Goal: Find specific page/section: Find specific page/section

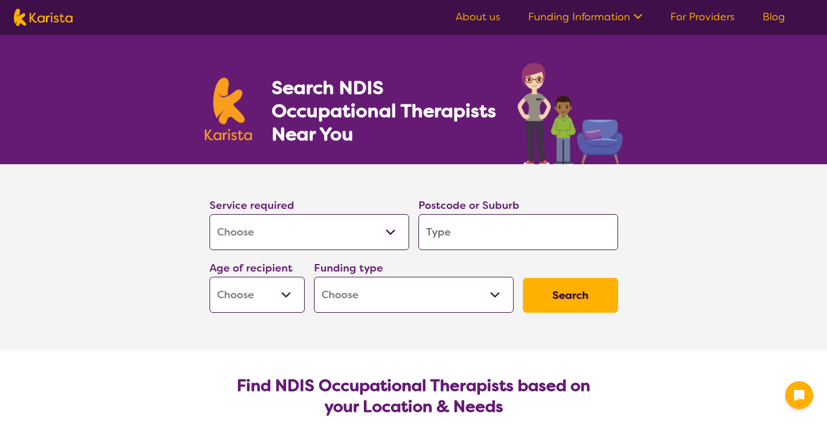
select select "[MEDICAL_DATA]"
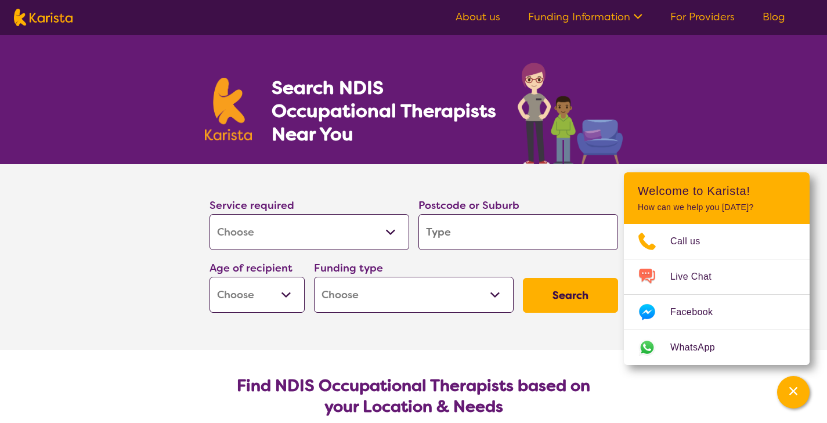
click at [449, 230] on input "search" at bounding box center [518, 232] width 200 height 36
type input "c"
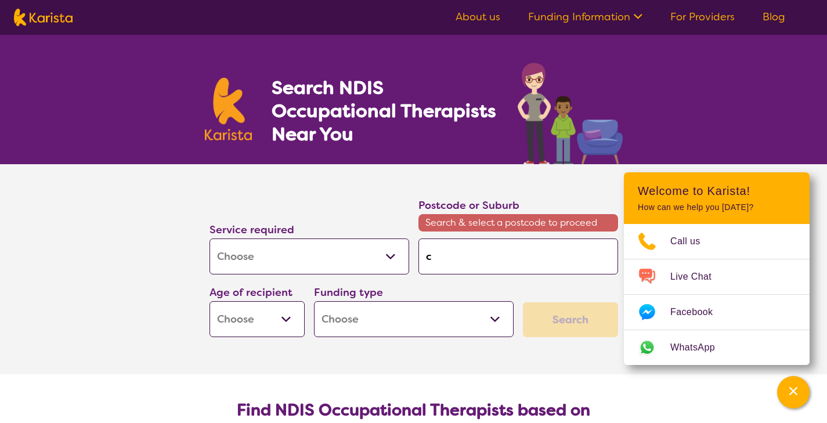
type input "co"
type input "coo"
type input "coor"
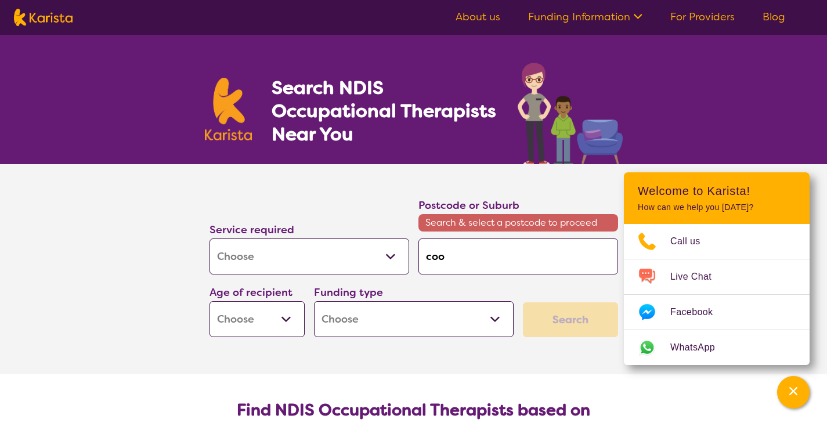
type input "coor"
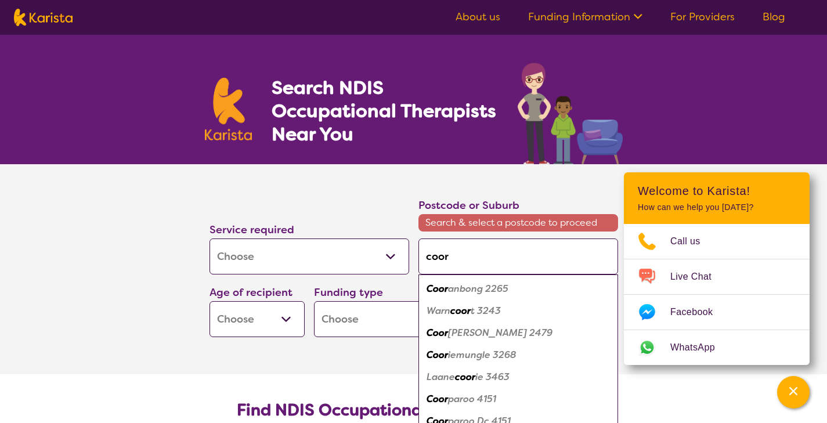
type input "coorp"
type input "coorpa"
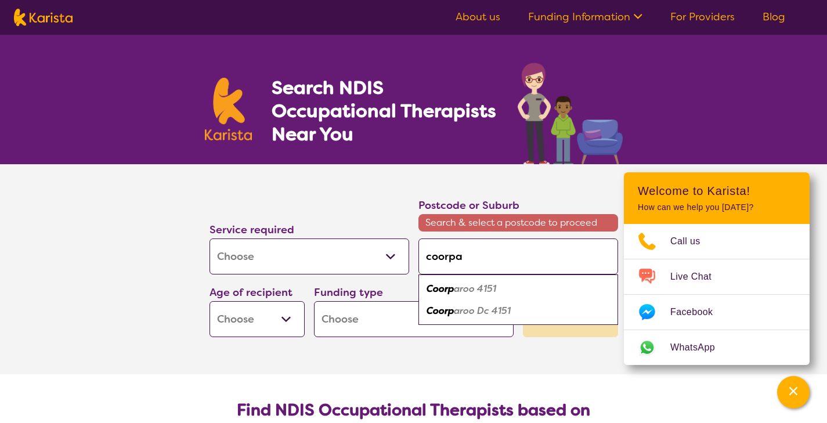
type input "coorpar"
type input "coorparp"
type input "coorparpp"
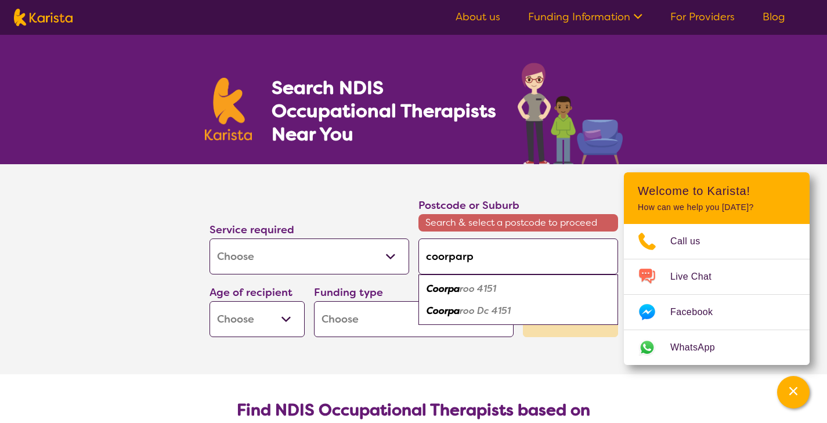
type input "coorparpp"
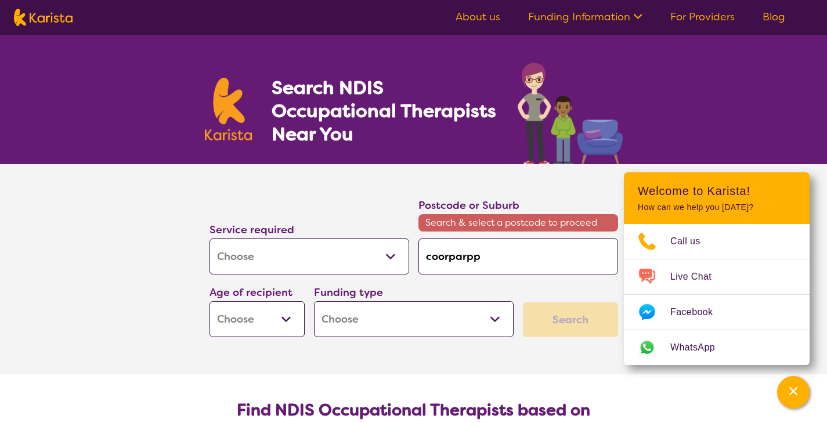
type input "coorparp"
type input "coorpar"
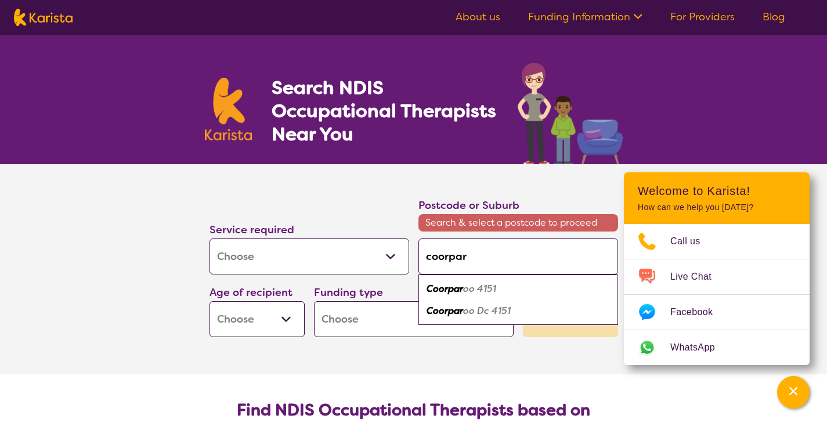
type input "coorparo"
type input "coorparoo"
click at [464, 290] on em "Coorparoo" at bounding box center [451, 289] width 48 height 12
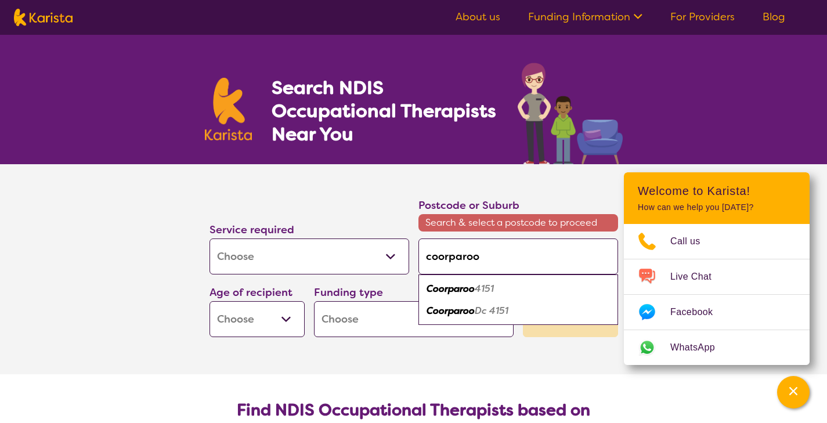
type input "4151"
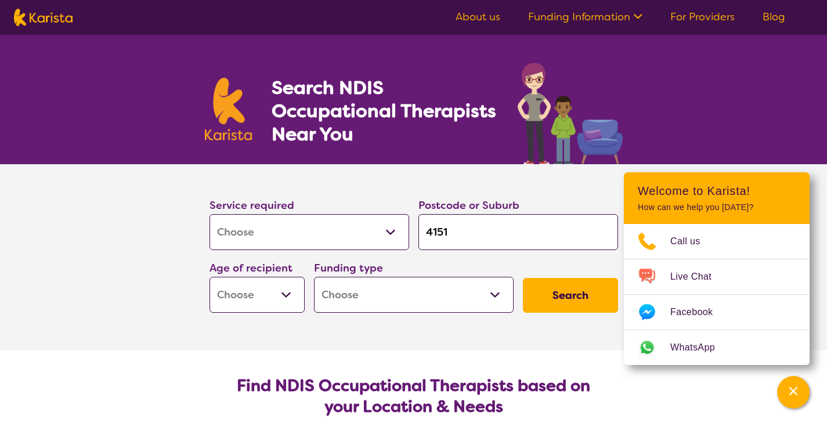
select select "AD"
select select "NDIS"
click at [569, 294] on button "Search" at bounding box center [570, 295] width 95 height 35
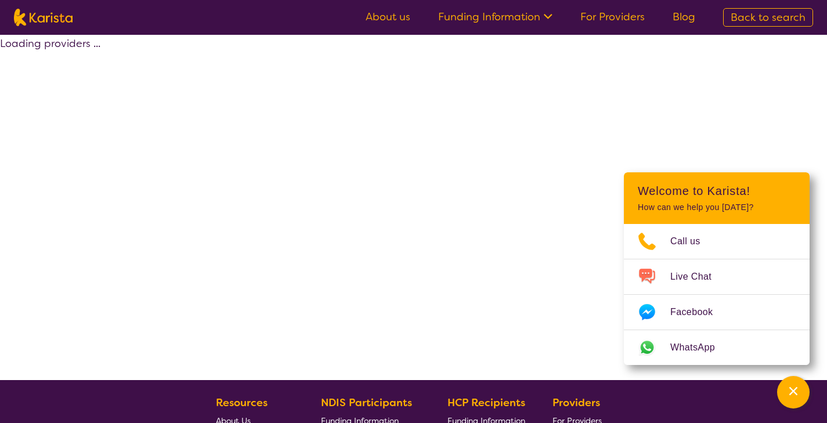
select select "by_score"
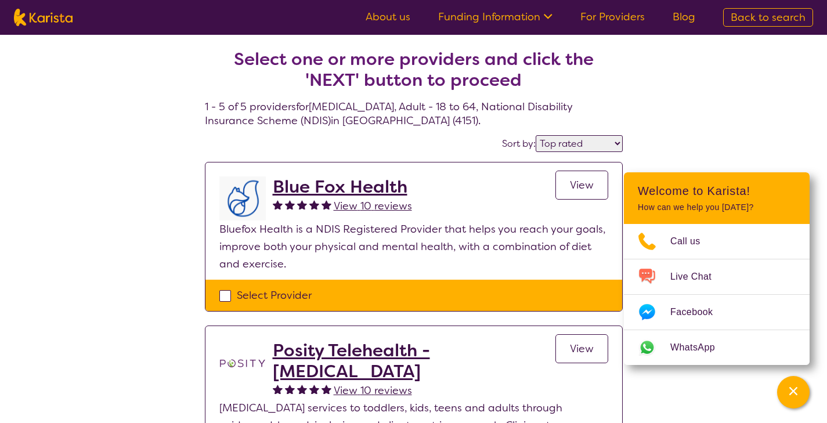
click at [581, 185] on span "View" at bounding box center [582, 185] width 24 height 14
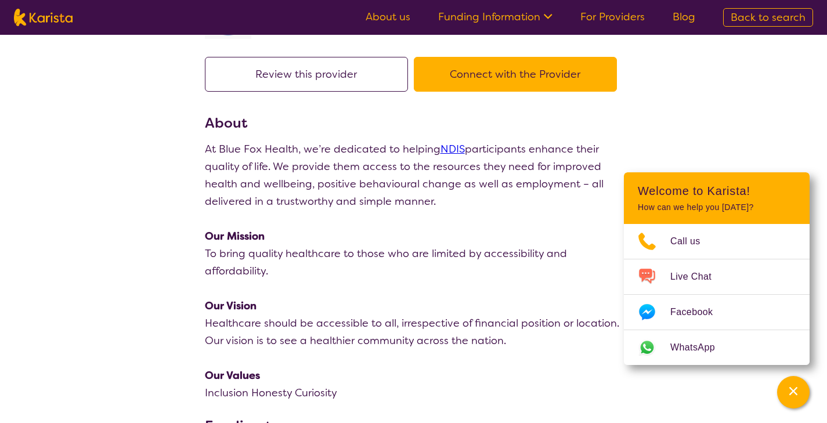
scroll to position [10, 0]
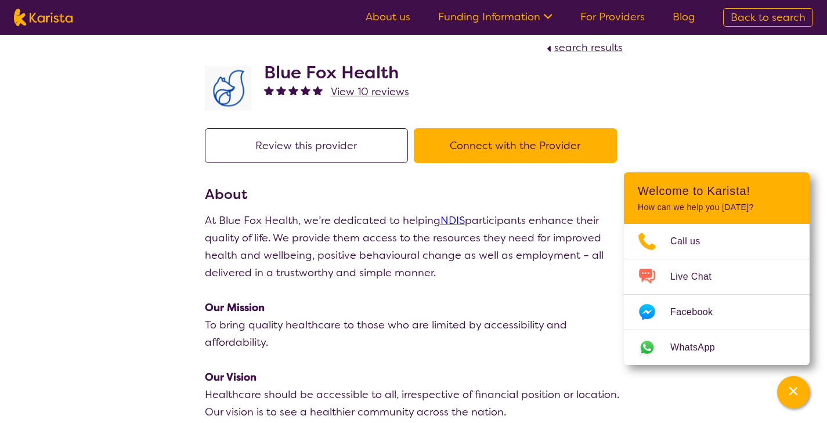
click at [501, 147] on button "Connect with the Provider" at bounding box center [515, 145] width 203 height 35
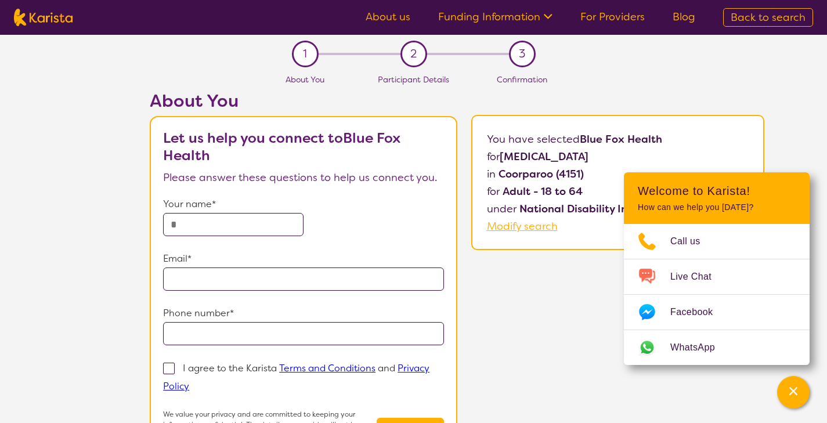
scroll to position [10, 0]
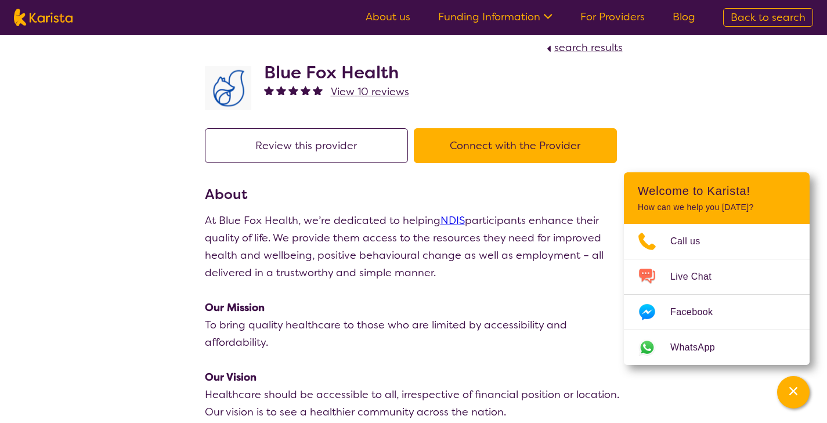
click at [289, 149] on button "Review this provider" at bounding box center [306, 145] width 203 height 35
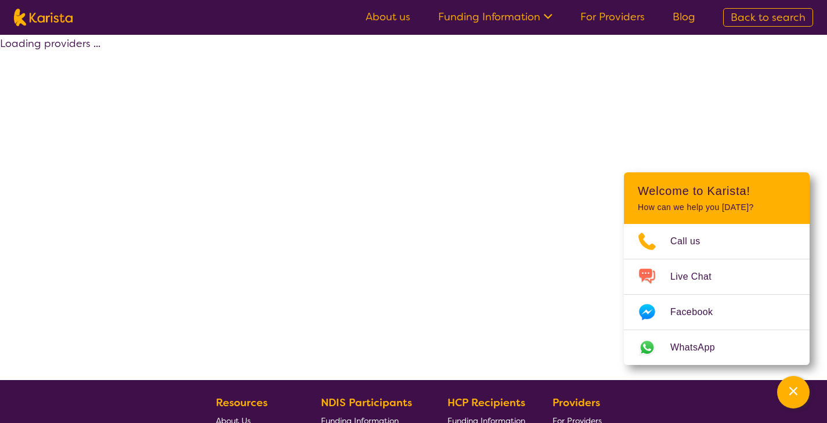
select select "by_score"
